Goal: Task Accomplishment & Management: Manage account settings

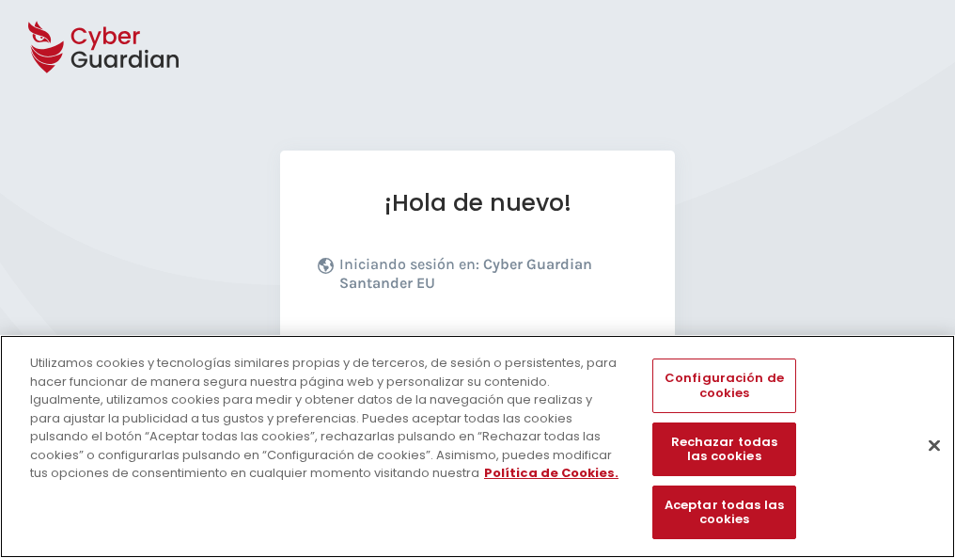
scroll to position [230, 0]
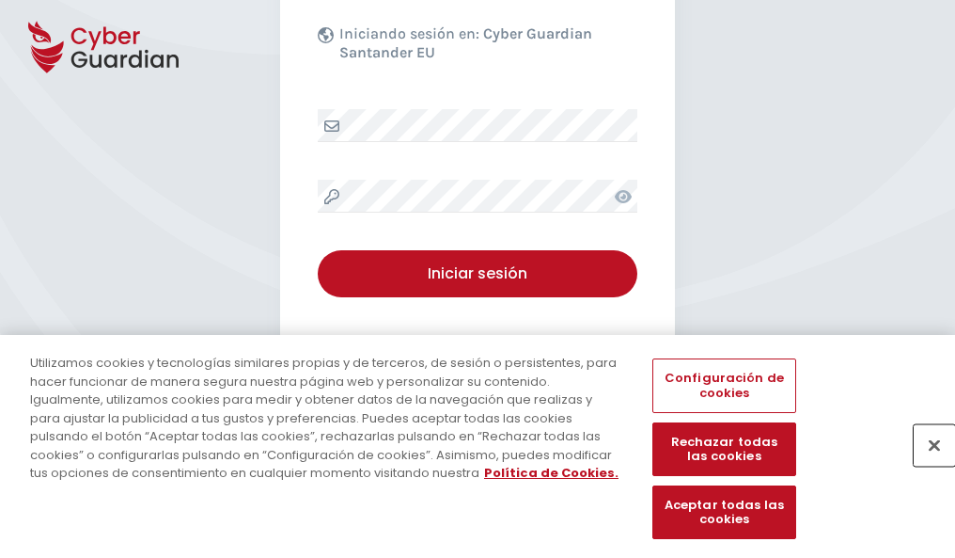
click at [925, 464] on button "Cerrar" at bounding box center [934, 444] width 41 height 41
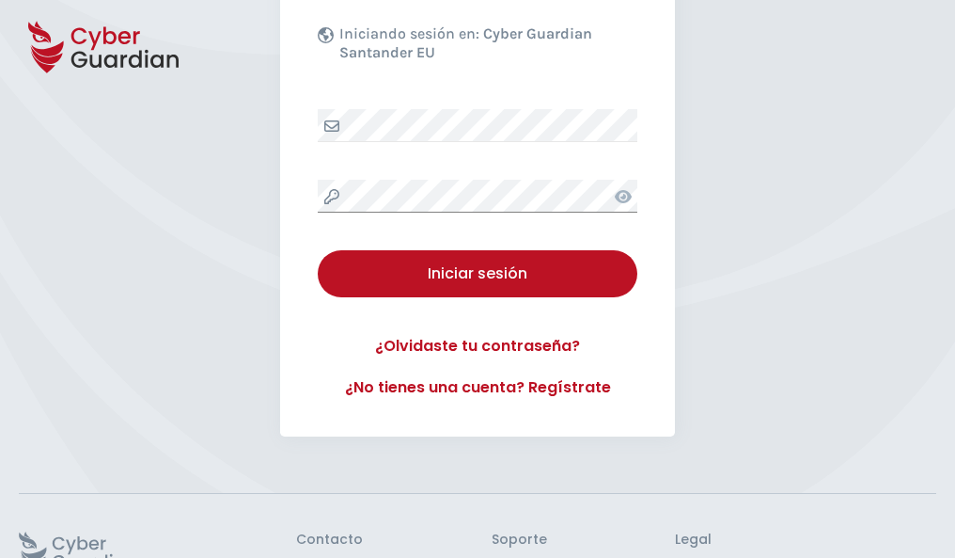
scroll to position [366, 0]
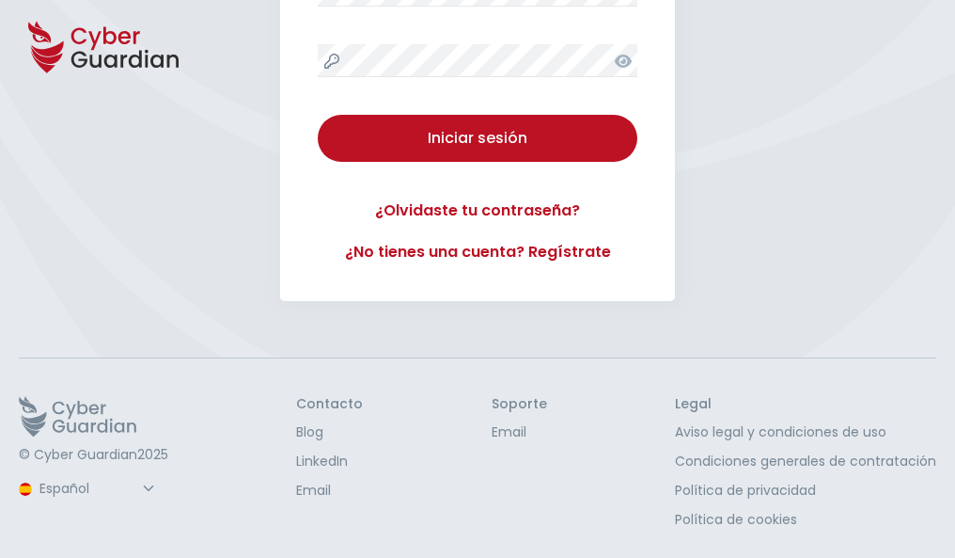
click at [318, 115] on button "Iniciar sesión" at bounding box center [478, 138] width 320 height 47
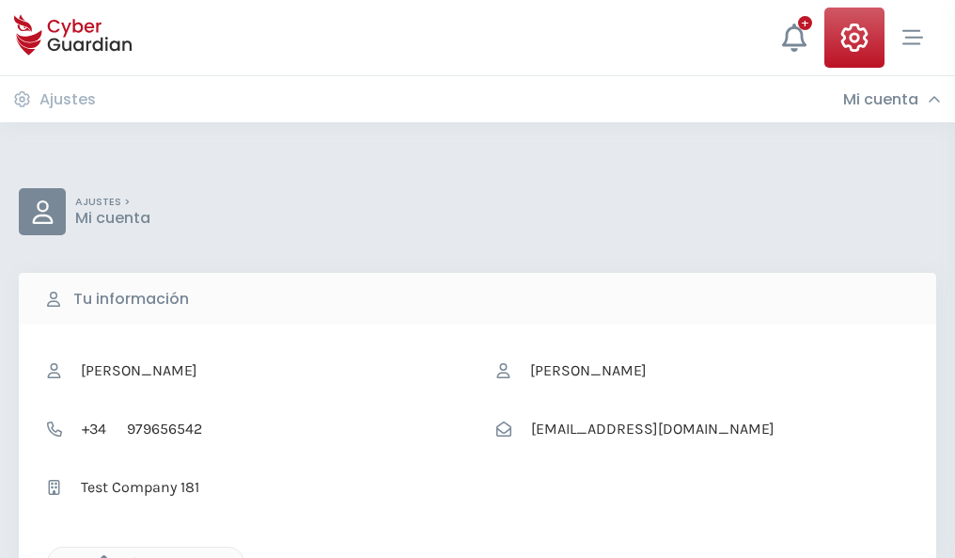
click at [99, 556] on icon "button" at bounding box center [99, 563] width 16 height 16
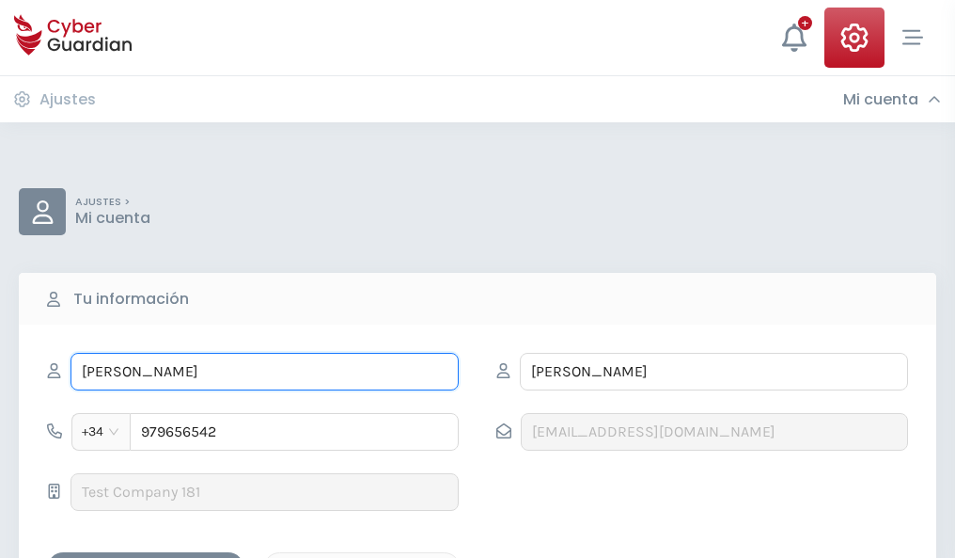
click at [264, 371] on input "AURELIO" at bounding box center [265, 372] width 388 height 38
type input "A"
type input "Gema"
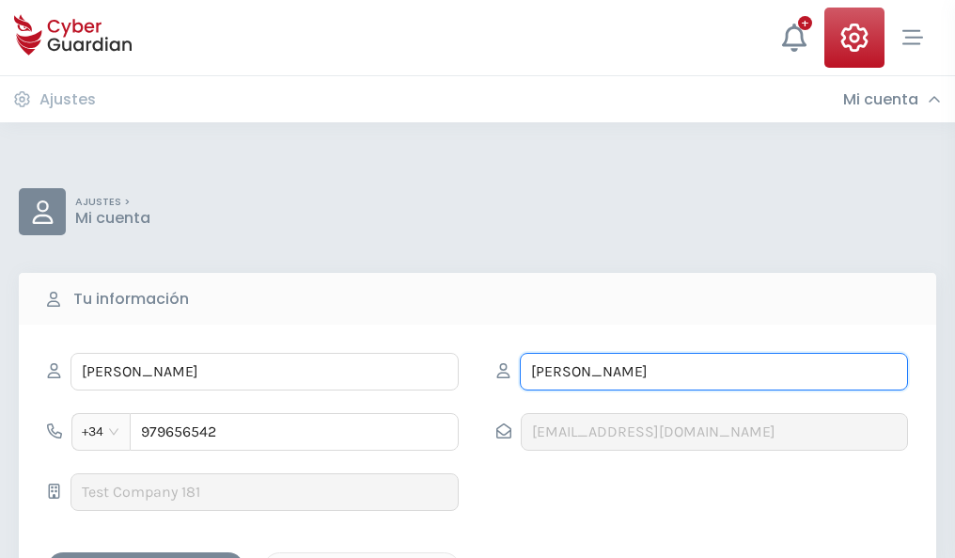
click at [714, 371] on input "RUBIO" at bounding box center [714, 372] width 388 height 38
type input "R"
type input "Jordá"
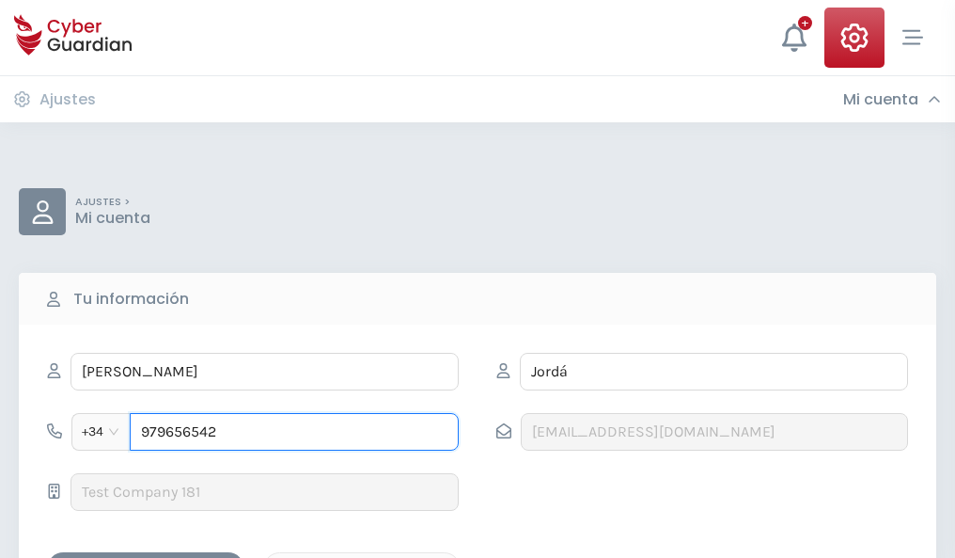
click at [294, 432] on input "979656542" at bounding box center [294, 432] width 329 height 38
type input "9"
type input "872252300"
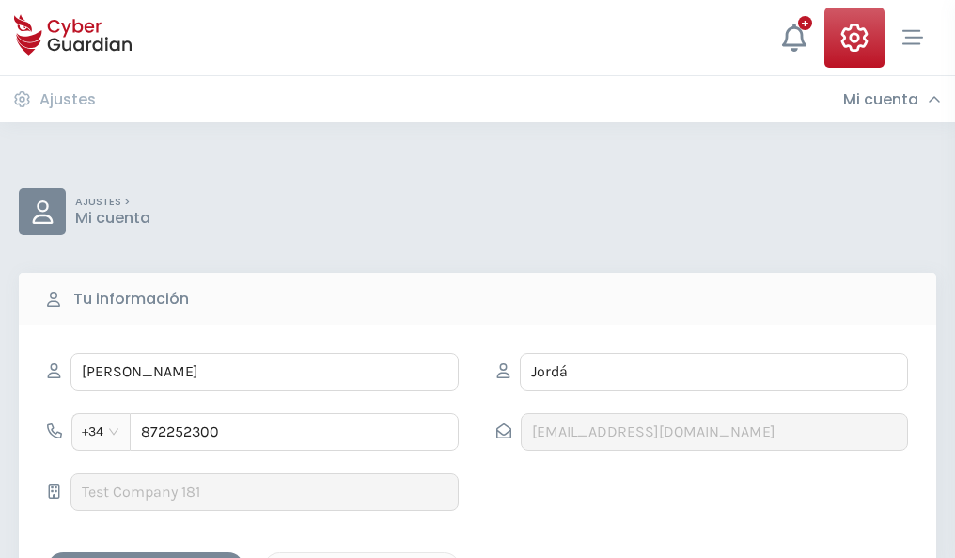
click at [146, 557] on div "Guardar cambios" at bounding box center [145, 569] width 169 height 24
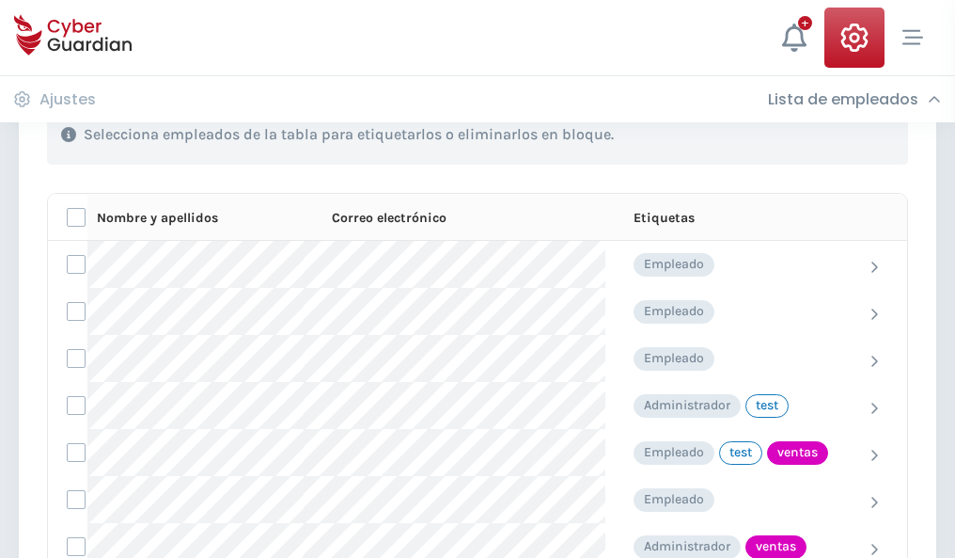
scroll to position [852, 0]
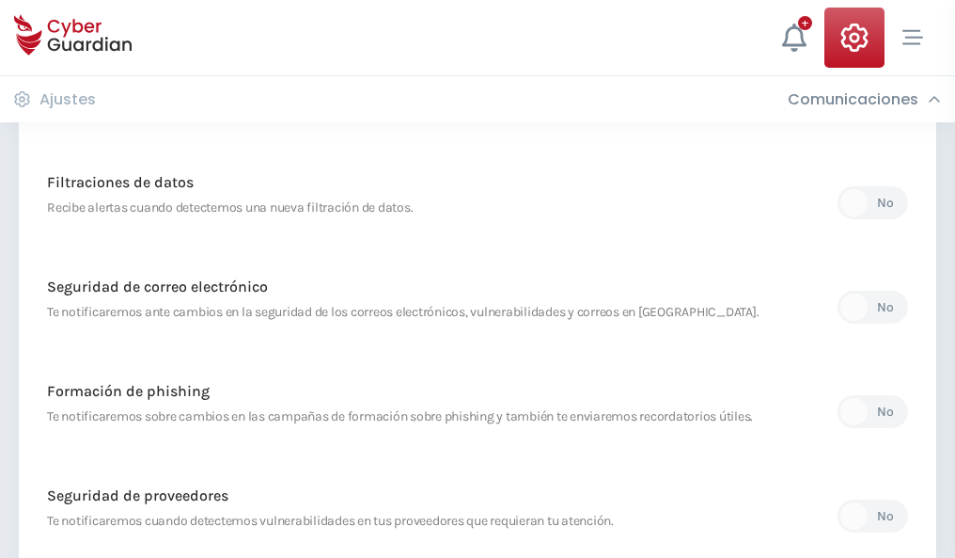
scroll to position [990, 0]
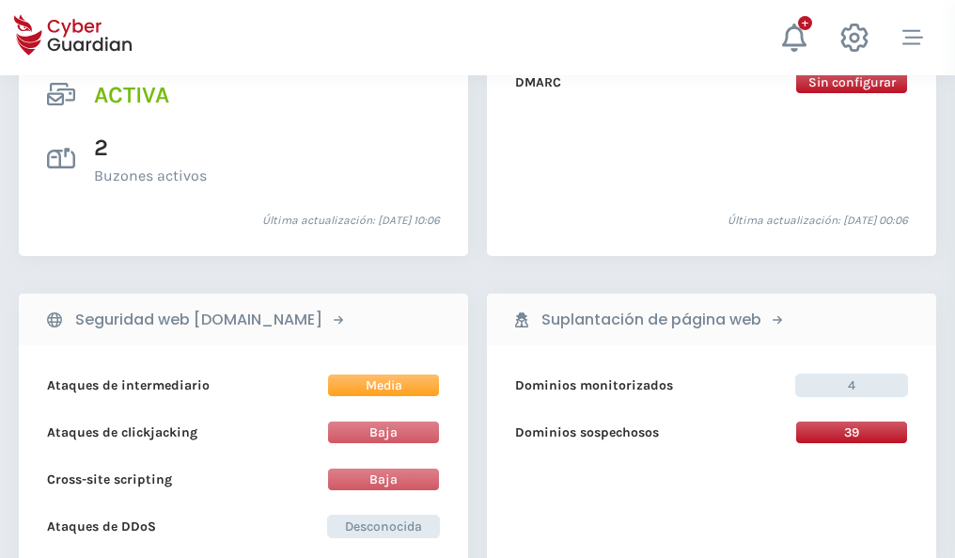
scroll to position [1910, 0]
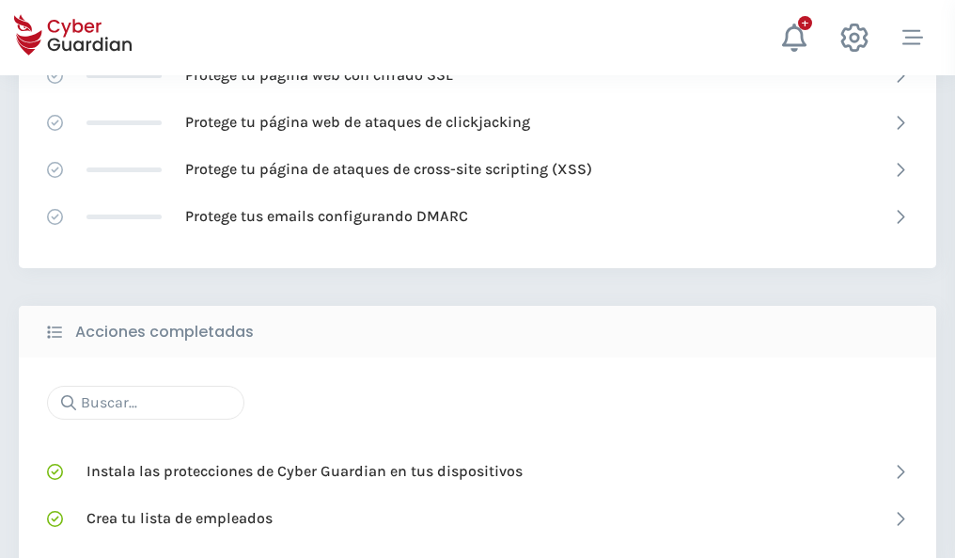
scroll to position [1252, 0]
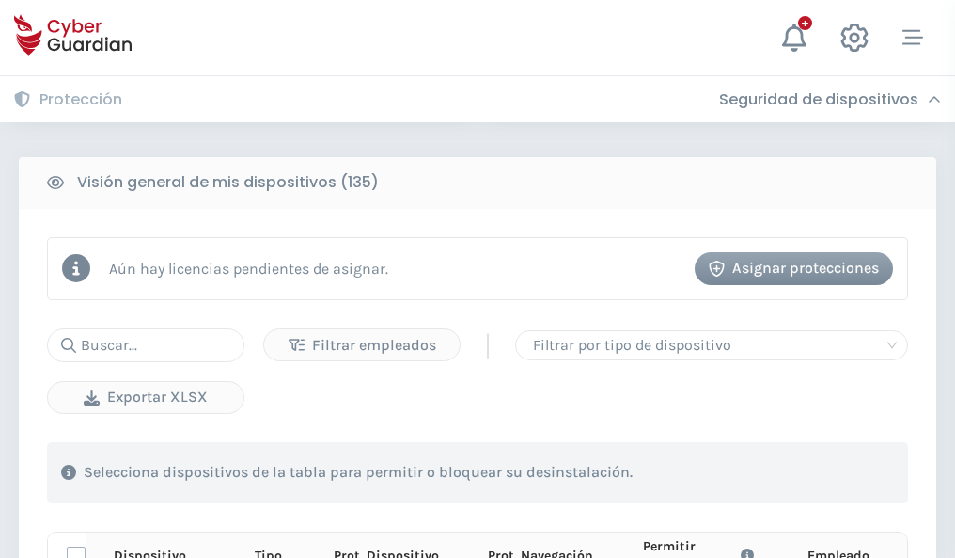
scroll to position [1661, 0]
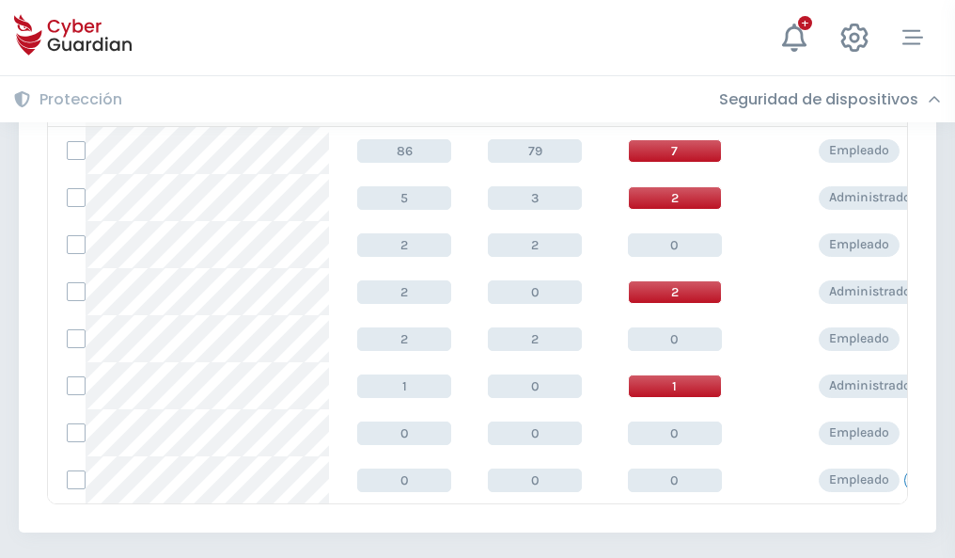
scroll to position [872, 0]
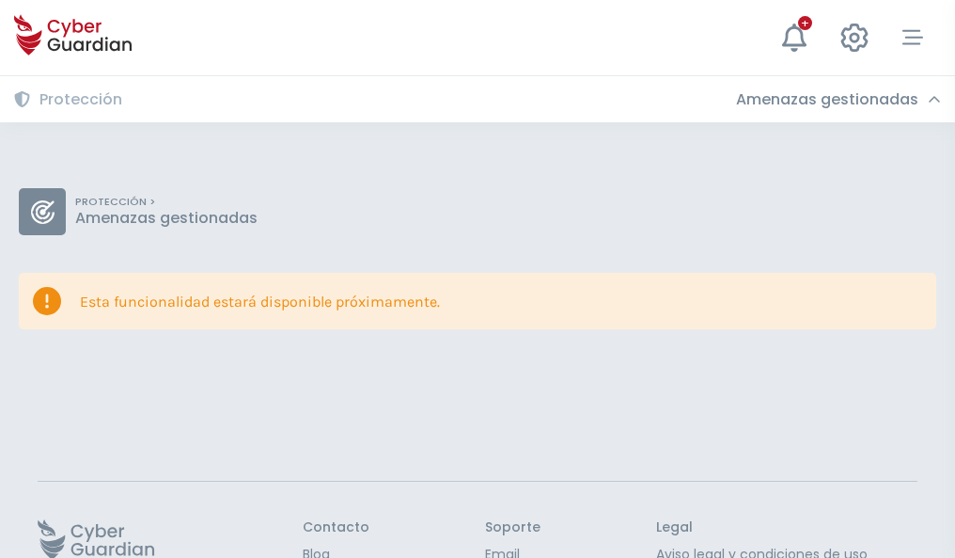
scroll to position [122, 0]
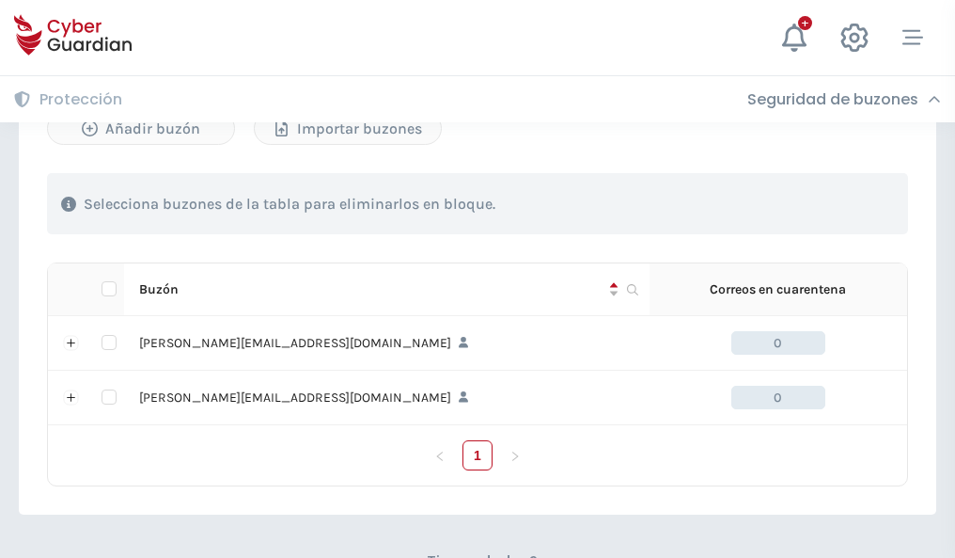
scroll to position [817, 0]
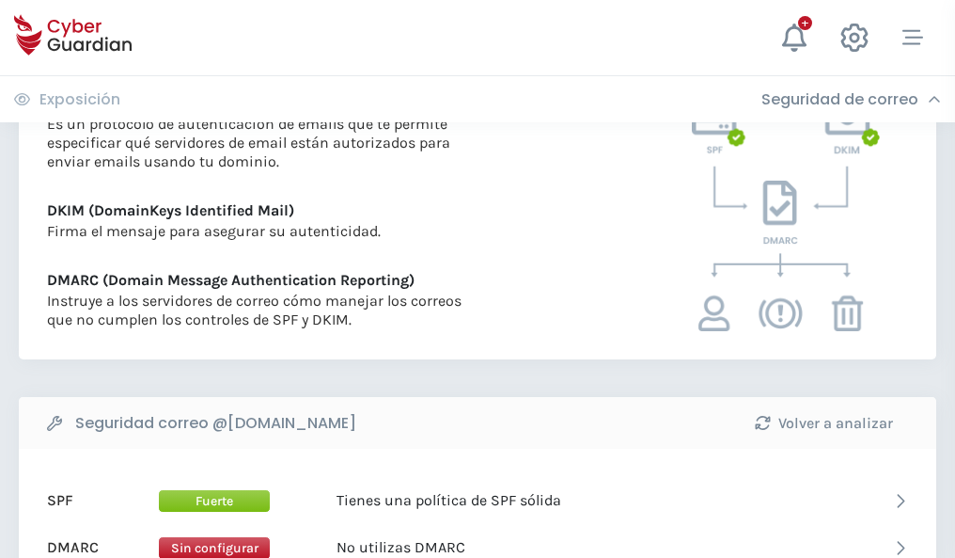
scroll to position [1014, 0]
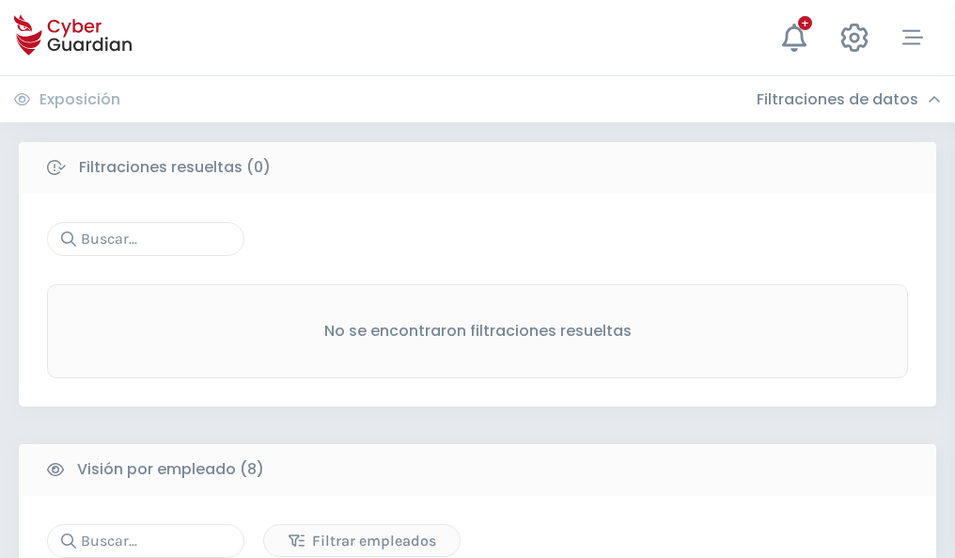
scroll to position [1602, 0]
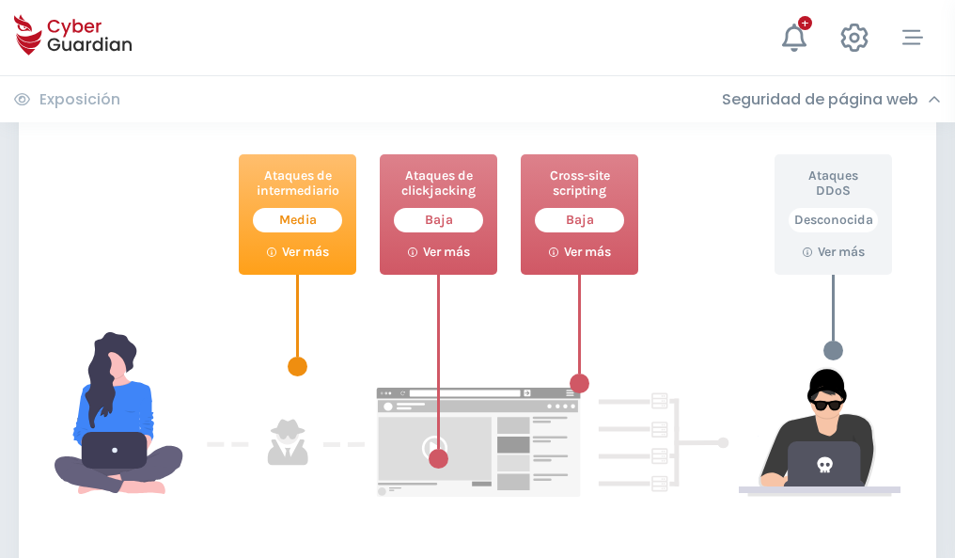
scroll to position [1024, 0]
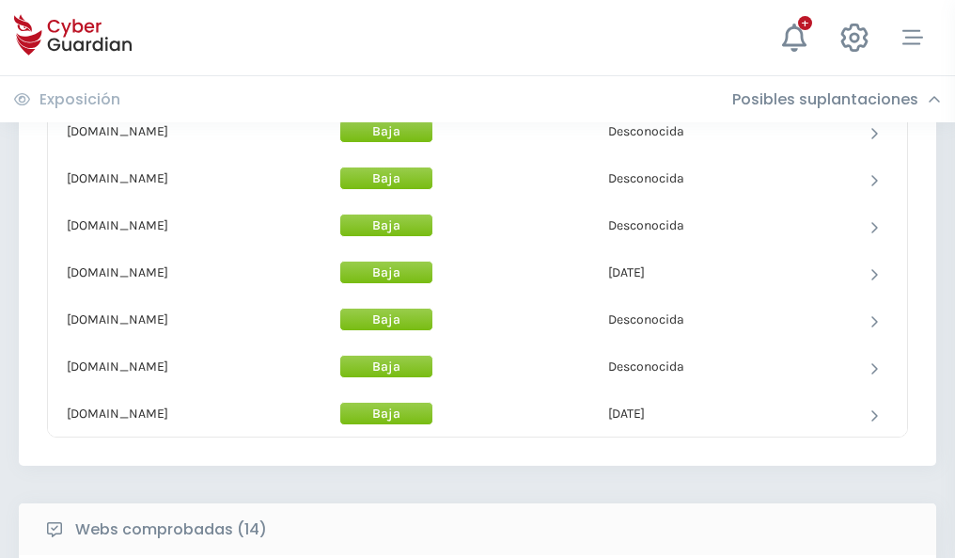
scroll to position [1833, 0]
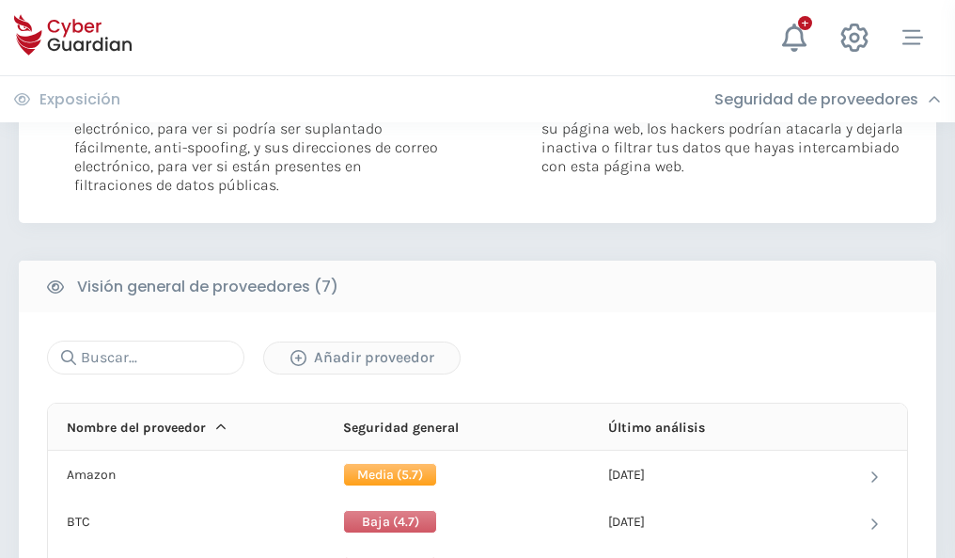
scroll to position [1259, 0]
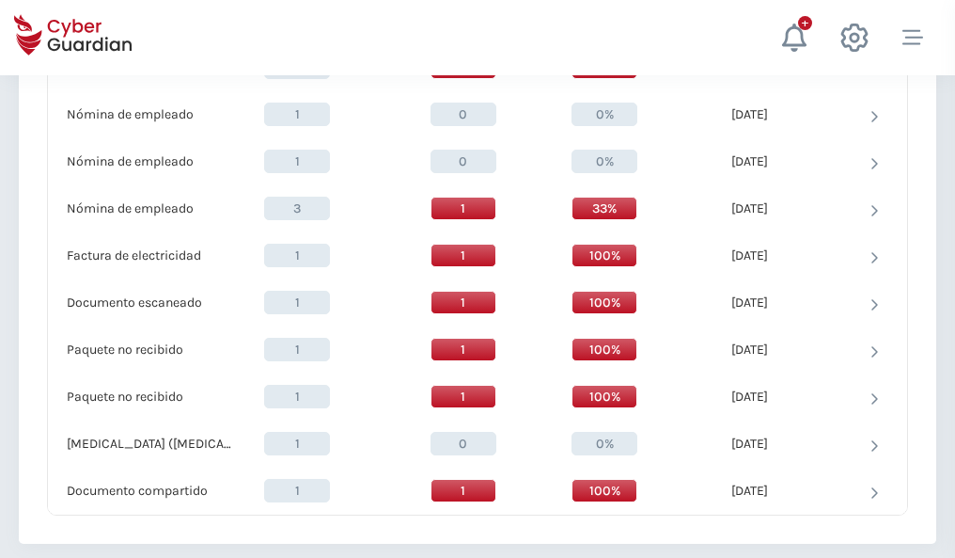
scroll to position [1949, 0]
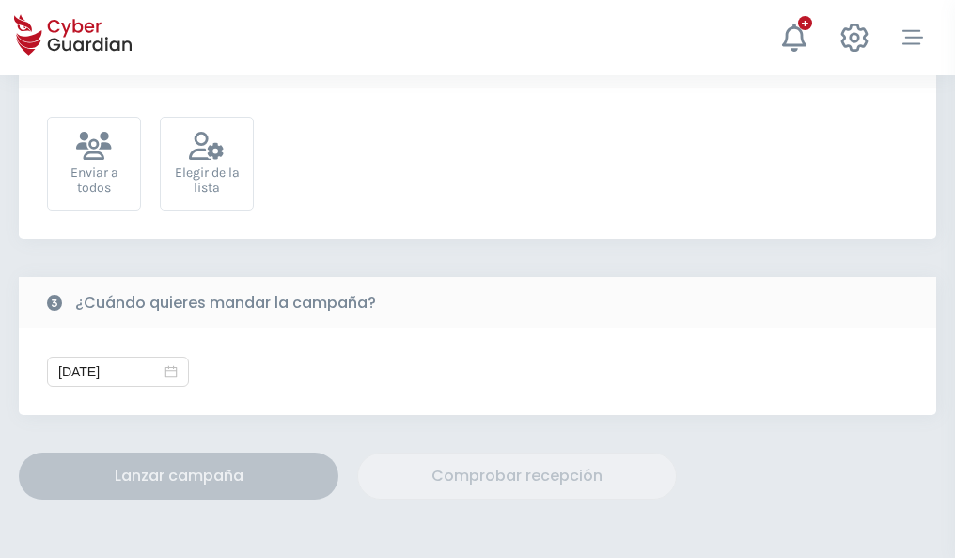
scroll to position [688, 0]
